Goal: Information Seeking & Learning: Understand process/instructions

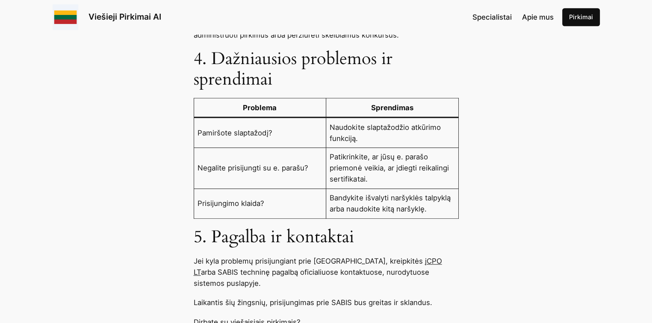
scroll to position [856, 0]
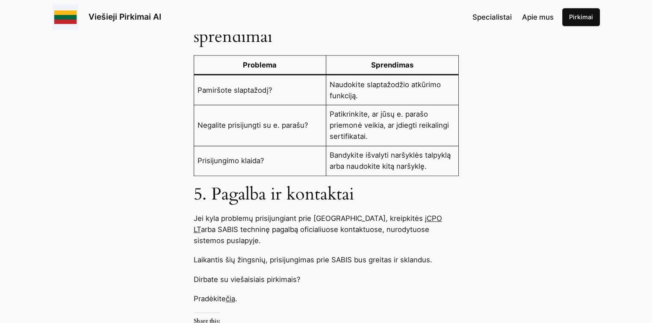
click at [233, 295] on link "čia" at bounding box center [230, 299] width 9 height 9
click at [235, 295] on link "čia" at bounding box center [230, 299] width 9 height 9
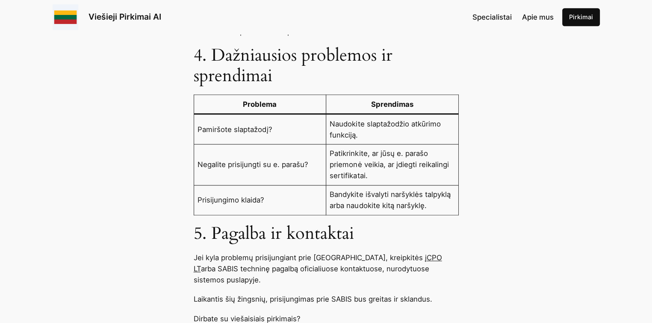
scroll to position [813, 0]
